Goal: Navigation & Orientation: Find specific page/section

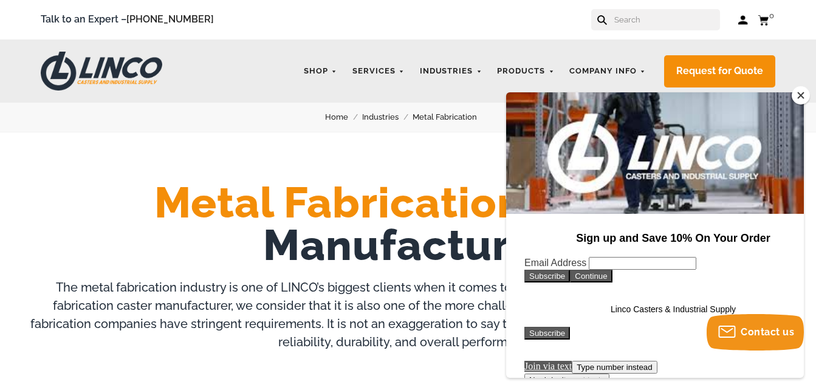
click at [799, 95] on button "Close" at bounding box center [801, 95] width 18 height 18
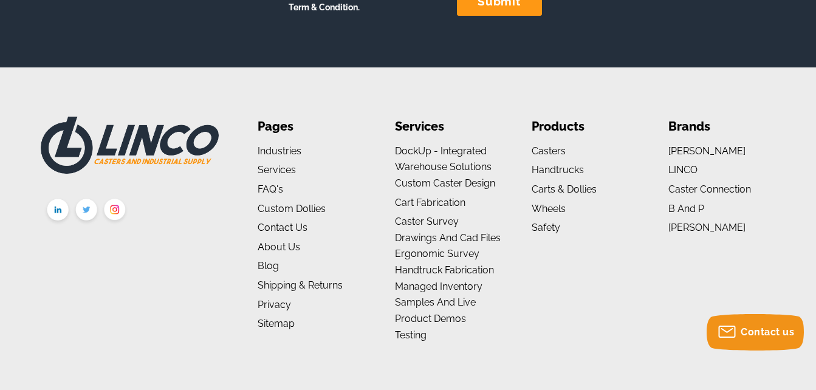
scroll to position [2199, 0]
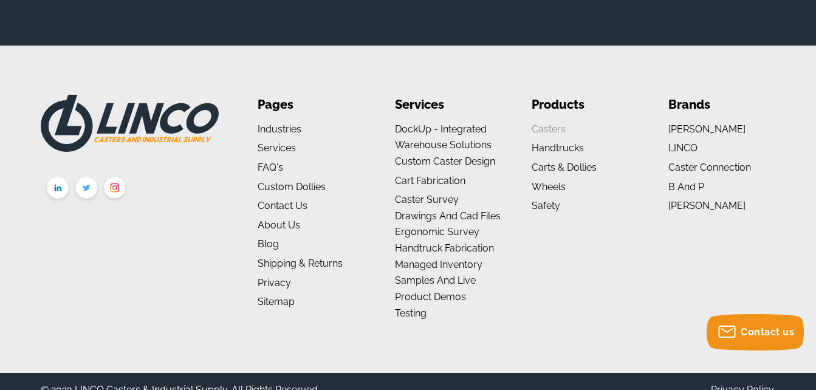
click at [547, 128] on link "Casters" at bounding box center [549, 129] width 34 height 12
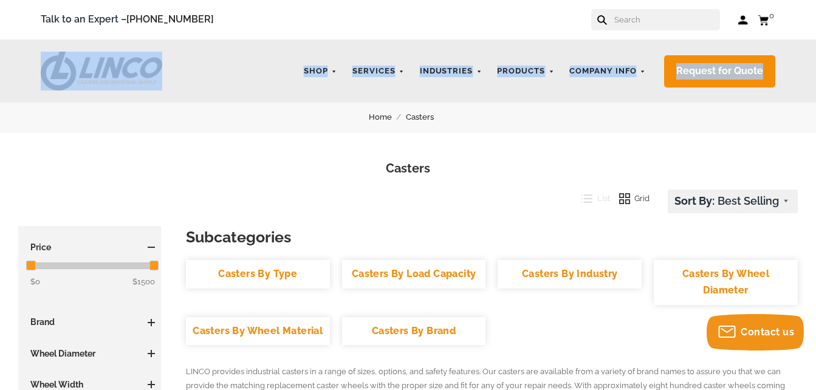
drag, startPoint x: 814, startPoint y: 26, endPoint x: 810, endPoint y: 42, distance: 16.9
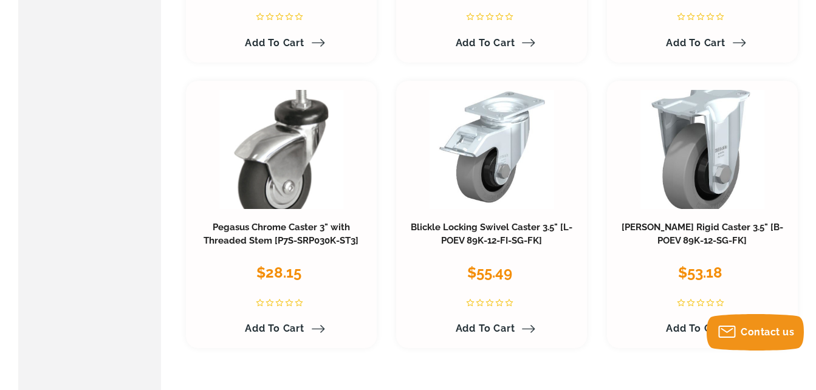
scroll to position [6135, 0]
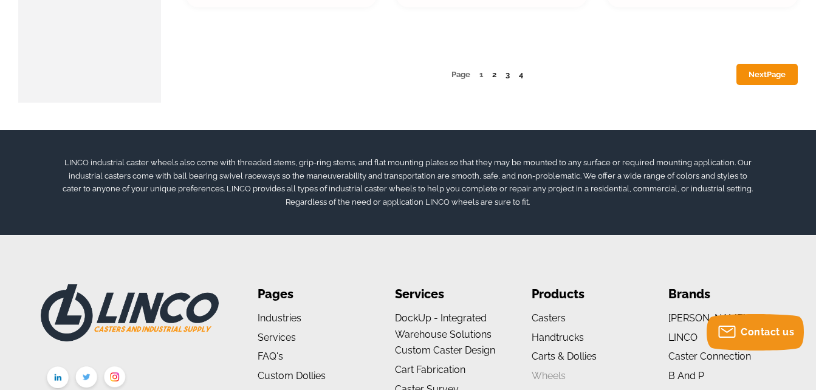
click at [554, 375] on link "Wheels" at bounding box center [549, 376] width 34 height 12
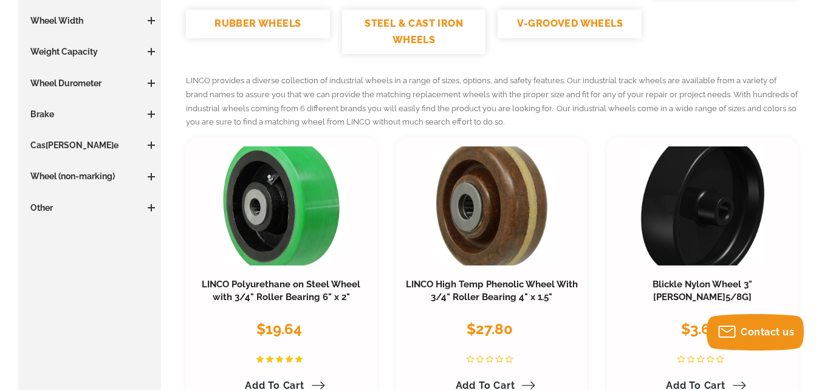
scroll to position [23, 0]
